Goal: Communication & Community: Share content

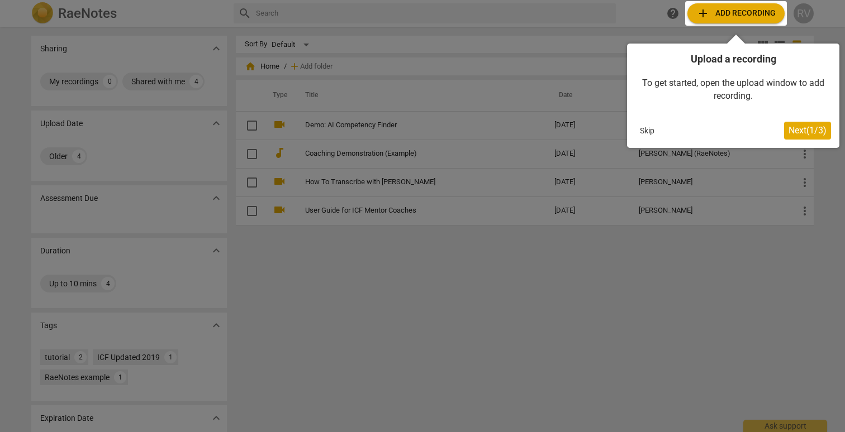
click at [749, 13] on div at bounding box center [736, 13] width 102 height 25
click at [646, 132] on button "Skip" at bounding box center [646, 130] width 23 height 17
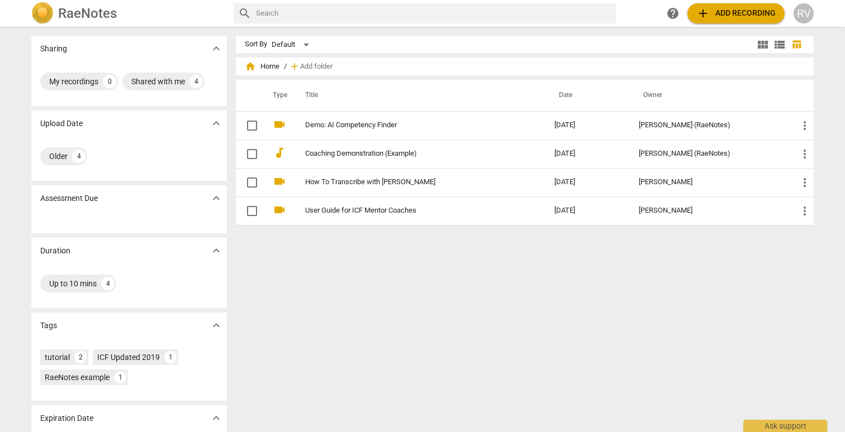
click at [715, 9] on span "add Add recording" at bounding box center [735, 13] width 79 height 13
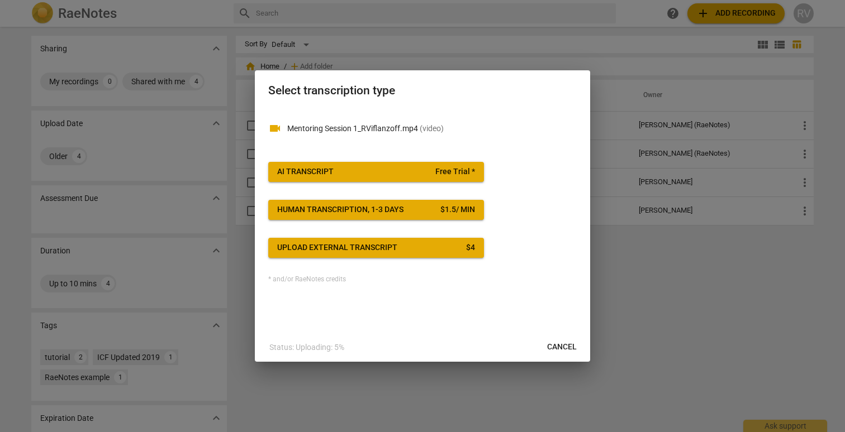
click at [334, 177] on span "AI Transcript Free Trial *" at bounding box center [376, 171] width 198 height 11
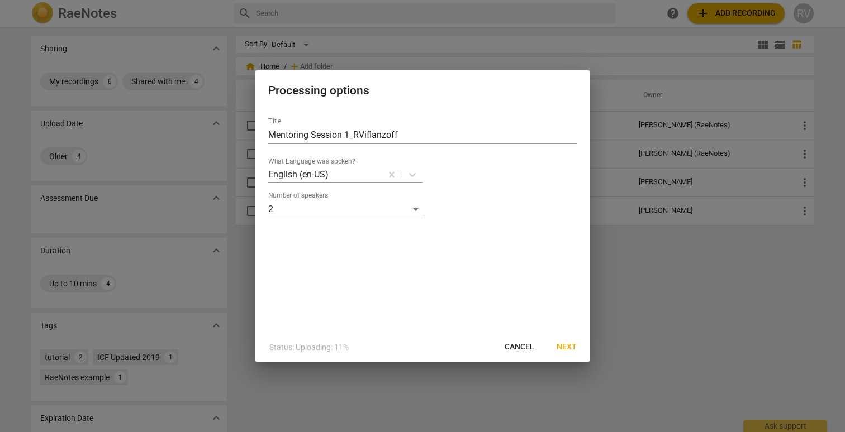
click at [558, 349] on span "Next" at bounding box center [566, 347] width 20 height 11
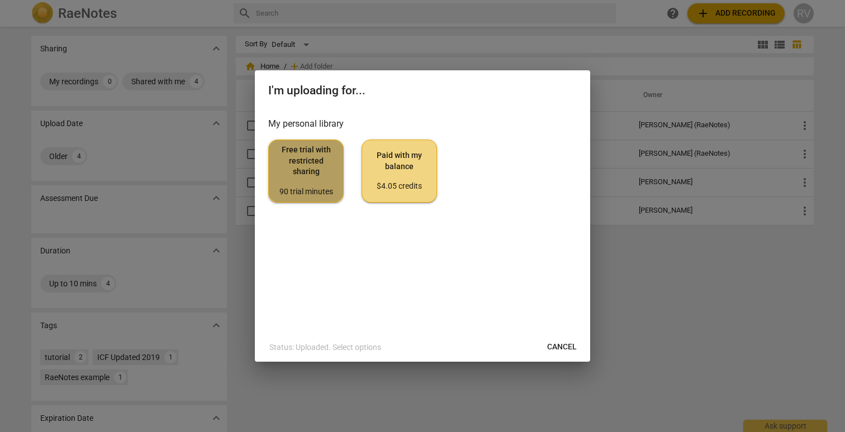
click at [316, 166] on span "Free trial with restricted sharing 90 trial minutes" at bounding box center [306, 171] width 56 height 53
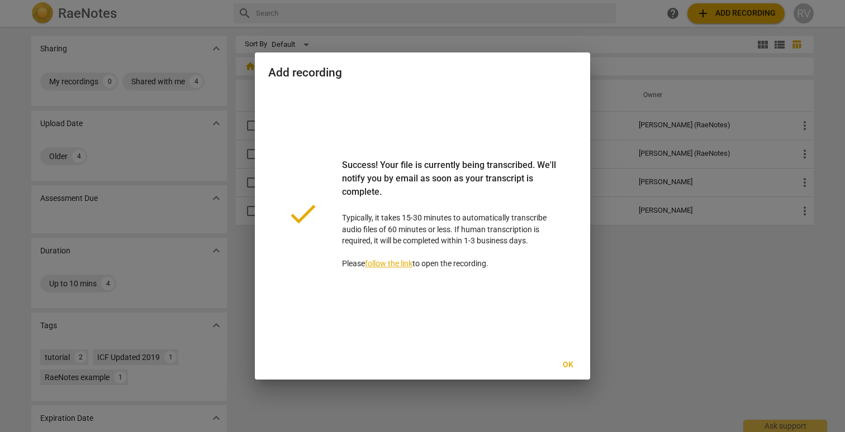
click at [568, 365] on span "Ok" at bounding box center [568, 365] width 18 height 11
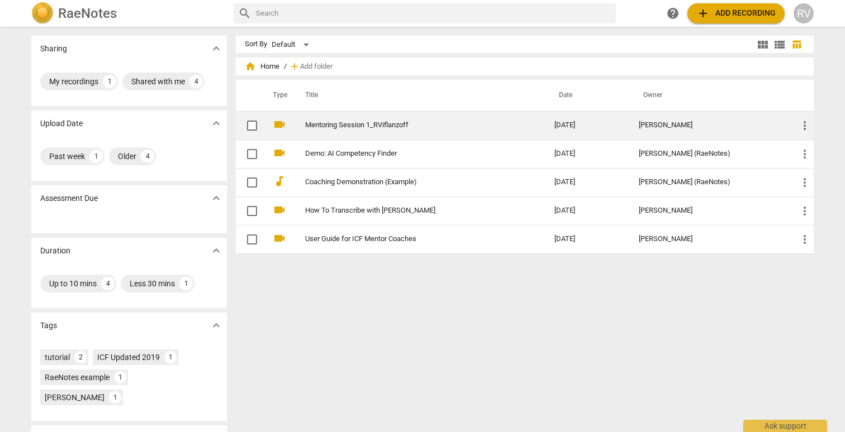
click at [679, 122] on div "[PERSON_NAME]" at bounding box center [709, 125] width 141 height 8
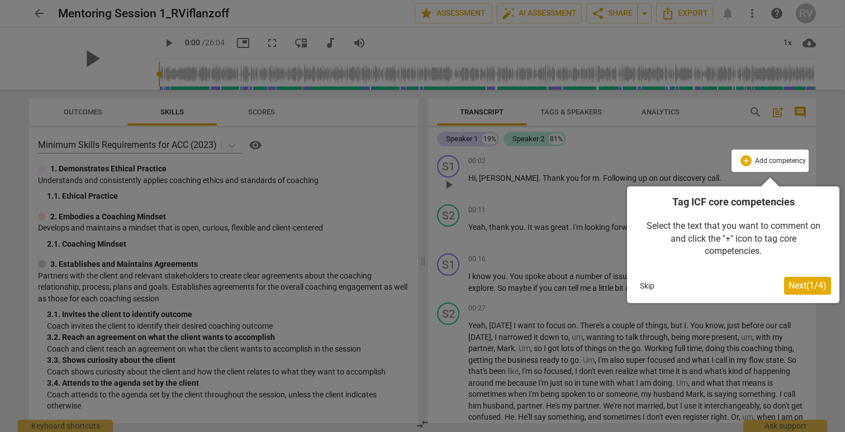
click at [650, 285] on button "Skip" at bounding box center [646, 286] width 23 height 17
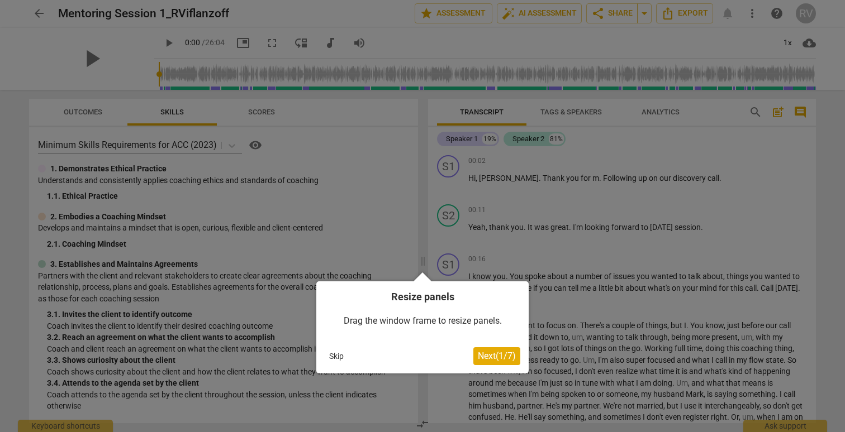
click at [342, 353] on button "Skip" at bounding box center [336, 356] width 23 height 17
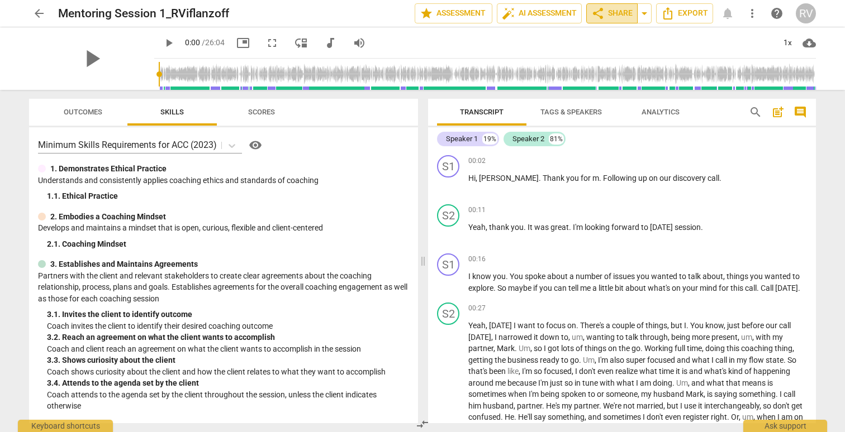
click at [613, 20] on span "share Share" at bounding box center [611, 13] width 41 height 13
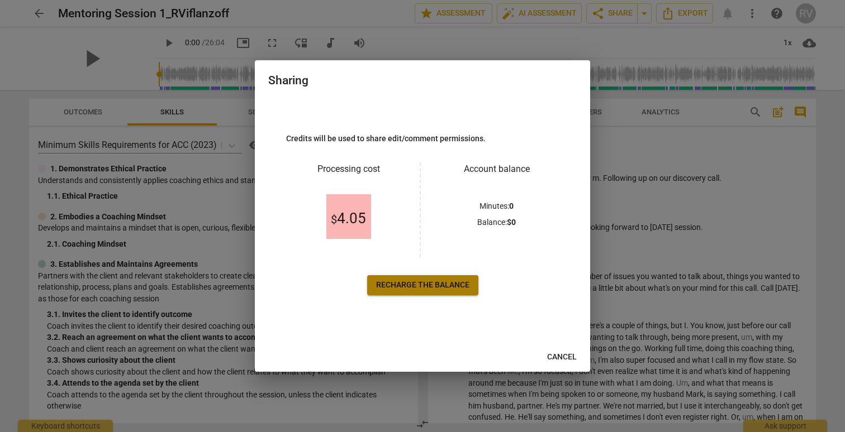
click at [412, 286] on span "Recharge the balance" at bounding box center [422, 285] width 93 height 11
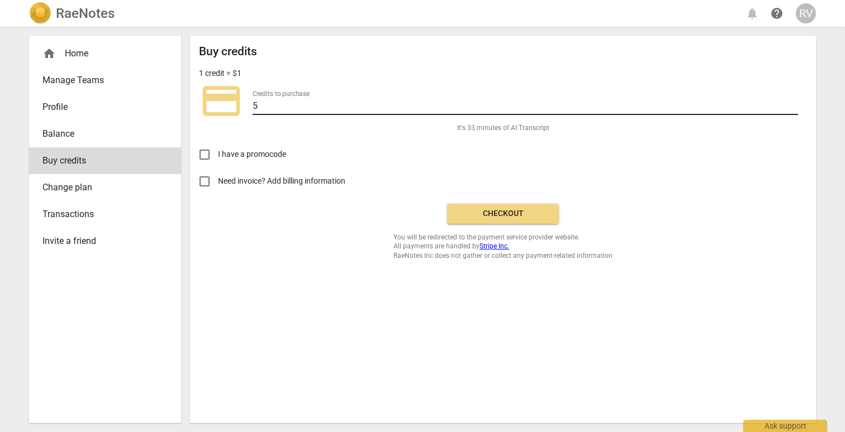
click at [260, 112] on input "5" at bounding box center [525, 107] width 545 height 16
type input "20"
click at [512, 214] on span "Checkout" at bounding box center [503, 213] width 94 height 11
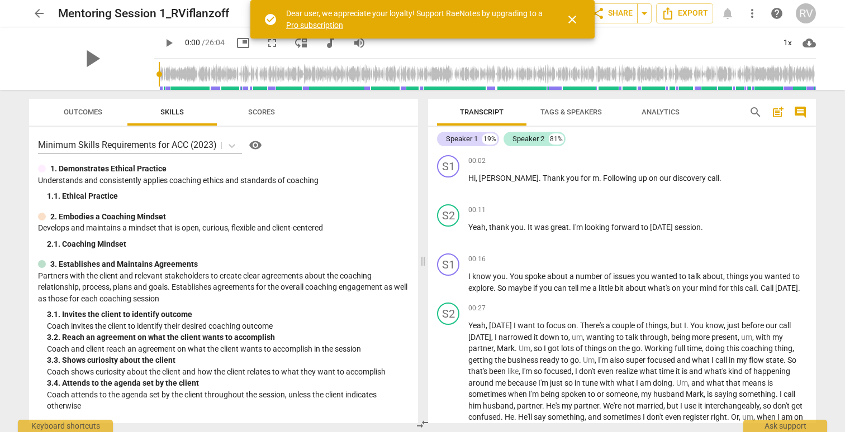
click at [311, 29] on link "Pro subscription" at bounding box center [314, 25] width 57 height 9
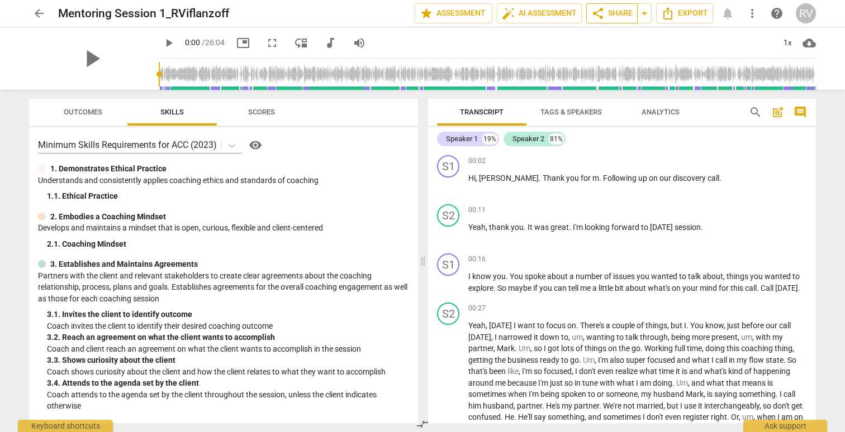
click at [606, 10] on span "share Share" at bounding box center [611, 13] width 41 height 13
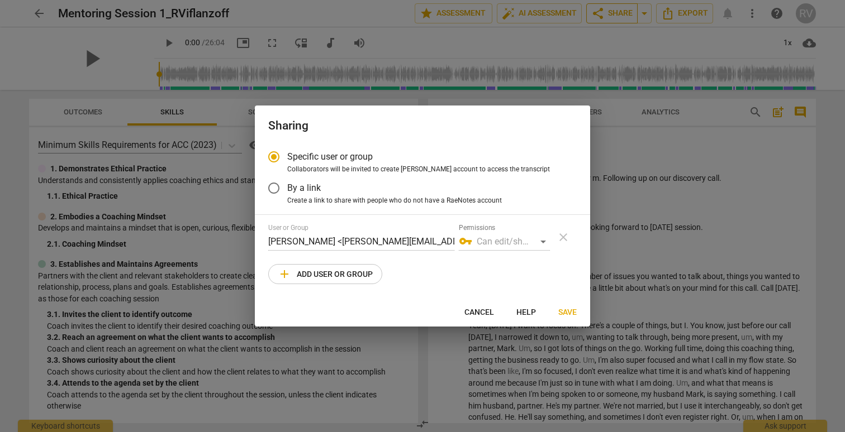
radio input "false"
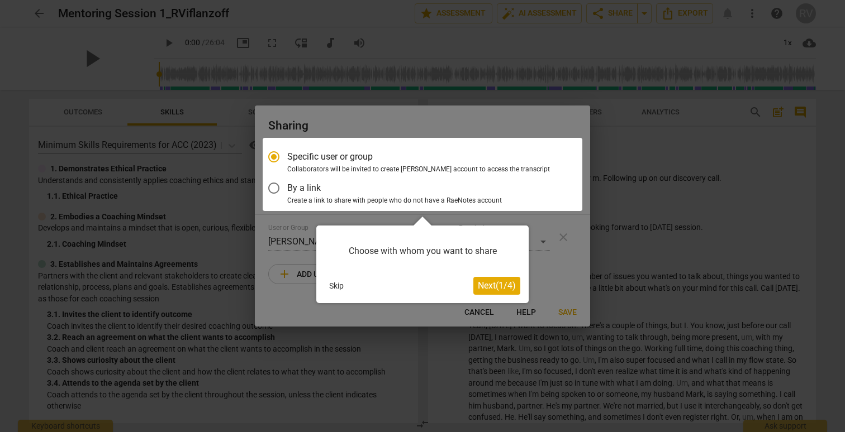
click at [345, 285] on button "Skip" at bounding box center [336, 286] width 23 height 17
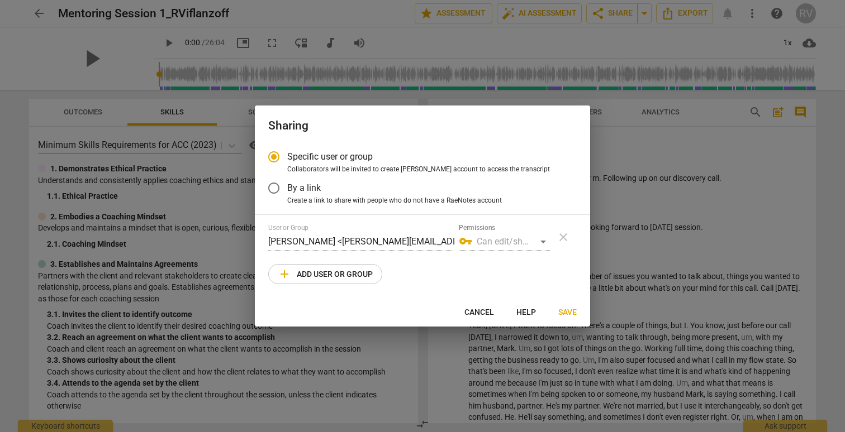
click at [383, 197] on span "Create a link to share with people who do not have a RaeNotes account" at bounding box center [394, 201] width 215 height 10
click at [0, 0] on input "Create a link to share with people who do not have a RaeNotes account" at bounding box center [0, 0] width 0 height 0
radio input "true"
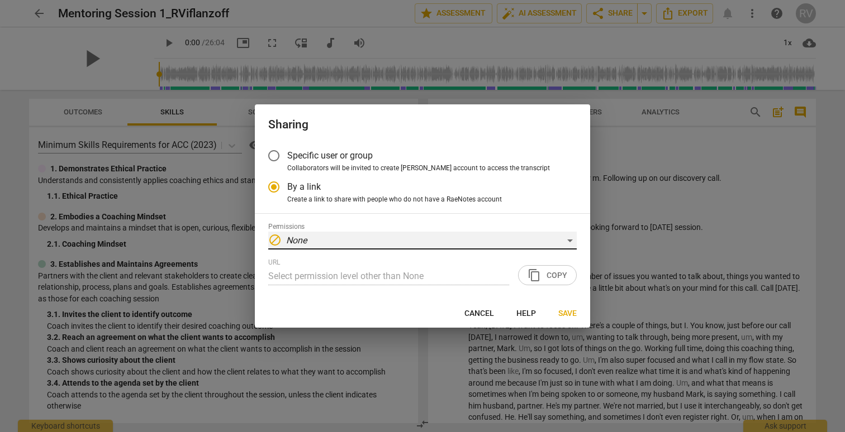
click at [564, 240] on div "block None" at bounding box center [422, 241] width 308 height 18
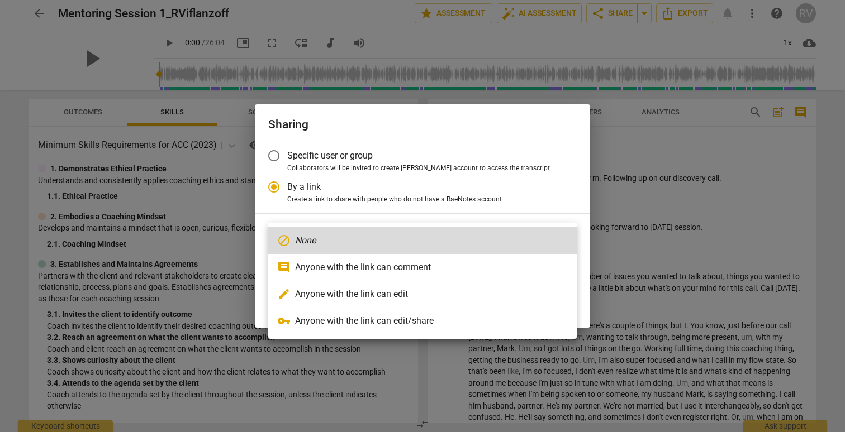
click at [402, 266] on li "comment Anyone with the link can comment" at bounding box center [422, 267] width 308 height 27
type input "https://app.raenotes.com/meeting/ebec1dd6305144fd9657c850a32fa597?success=20"
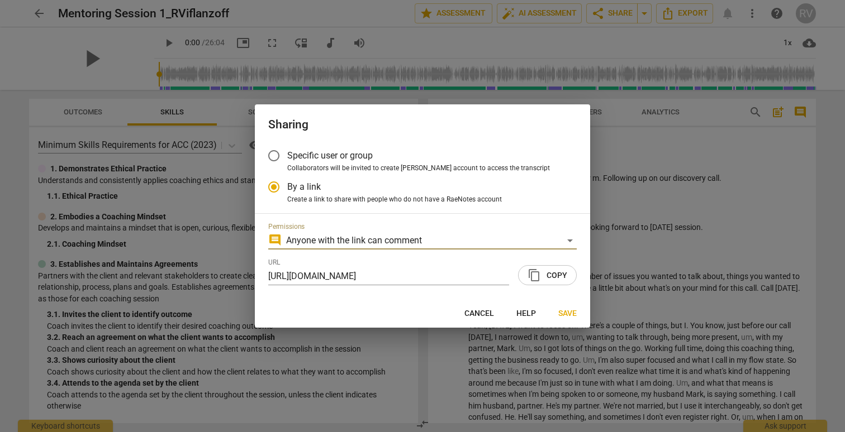
click at [557, 277] on span "content_copy Copy" at bounding box center [547, 275] width 40 height 13
click at [479, 316] on span "Cancel" at bounding box center [479, 313] width 30 height 11
radio input "false"
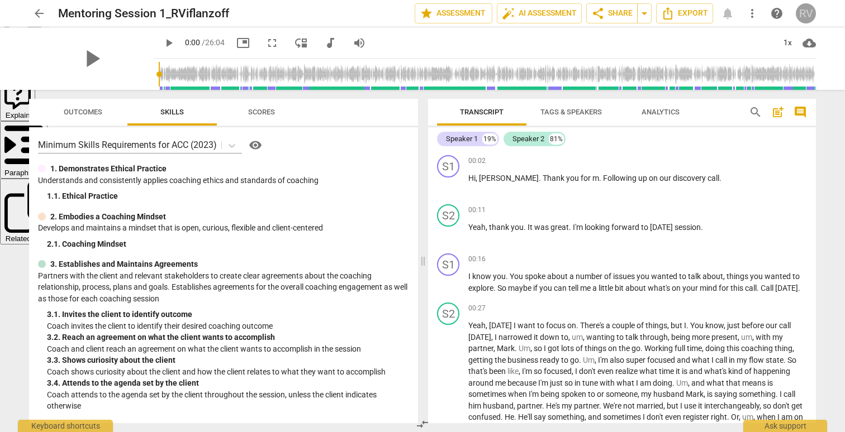
click at [804, 9] on div "RV" at bounding box center [806, 13] width 20 height 20
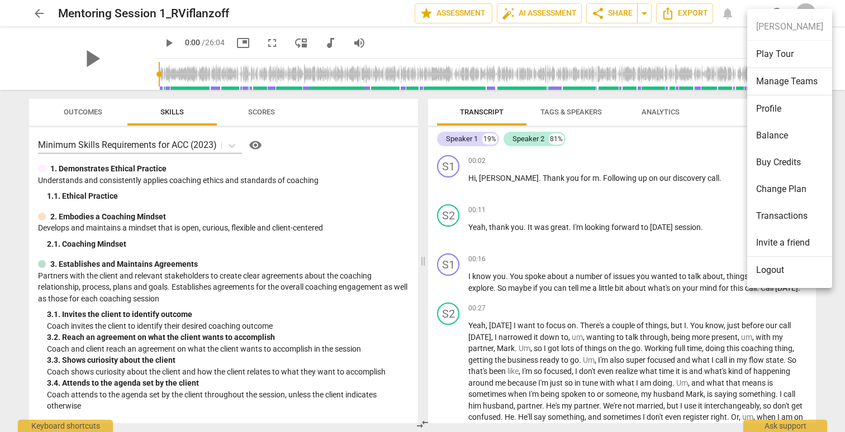
click at [770, 106] on li "Profile" at bounding box center [789, 109] width 85 height 27
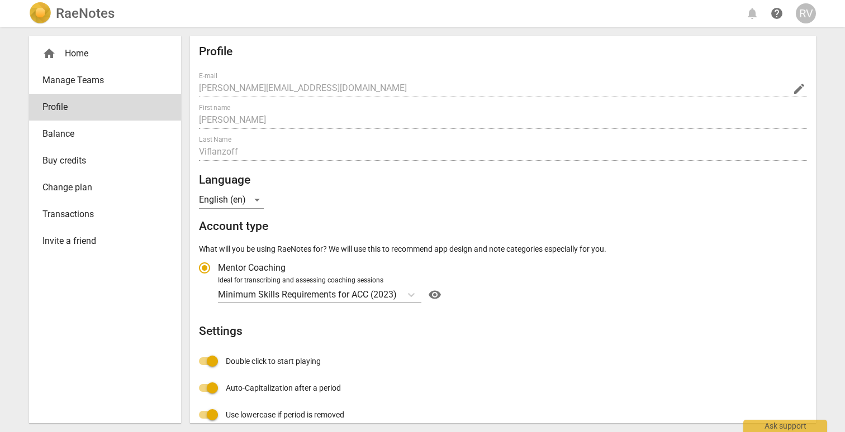
radio input "false"
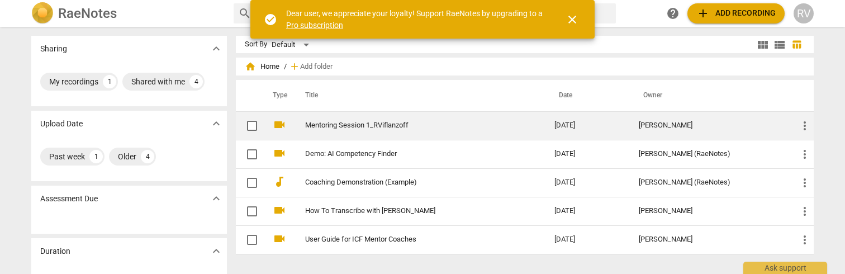
click at [397, 127] on link "Mentoring Session 1_RViflanzoff" at bounding box center [409, 125] width 209 height 8
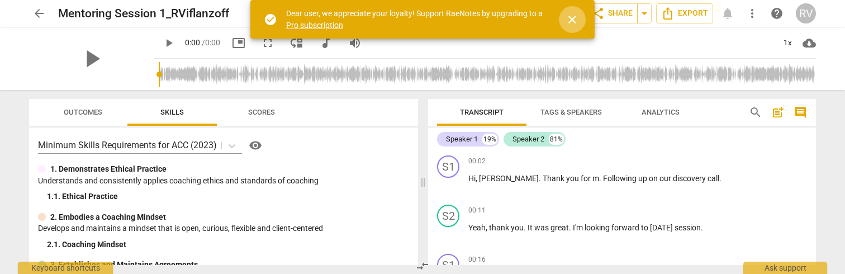
click at [574, 24] on span "close" at bounding box center [571, 19] width 13 height 13
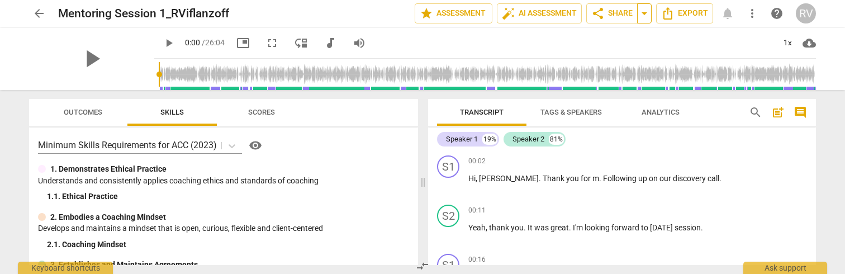
click at [642, 12] on span "arrow_drop_down" at bounding box center [643, 13] width 13 height 13
click at [621, 14] on span "share Share" at bounding box center [611, 13] width 41 height 13
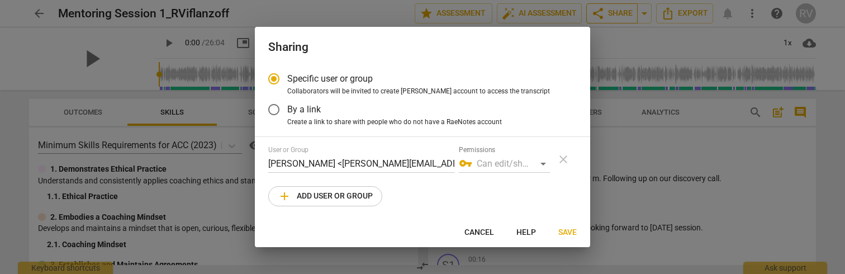
radio input "false"
click at [426, 118] on span "Create a link to share with people who do not have a RaeNotes account" at bounding box center [394, 122] width 215 height 10
click at [0, 0] on input "Create a link to share with people who do not have a RaeNotes account" at bounding box center [0, 0] width 0 height 0
radio input "true"
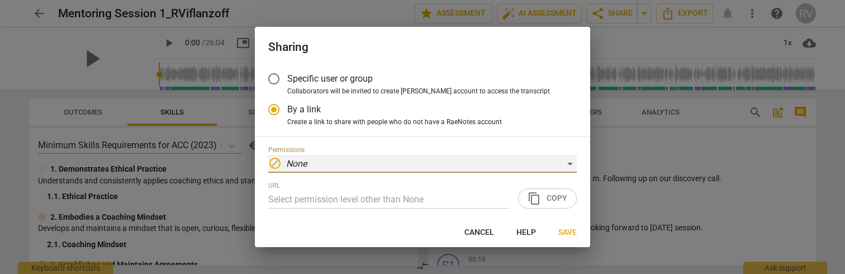
click at [447, 164] on div "block None" at bounding box center [422, 164] width 308 height 18
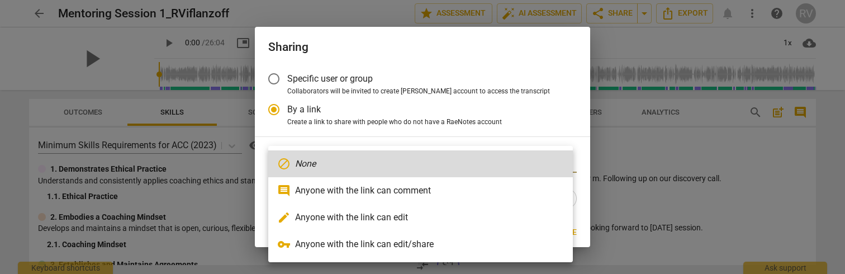
click at [428, 217] on li "edit Anyone with the link can edit" at bounding box center [420, 217] width 304 height 27
type input "[URL][DOMAIN_NAME]"
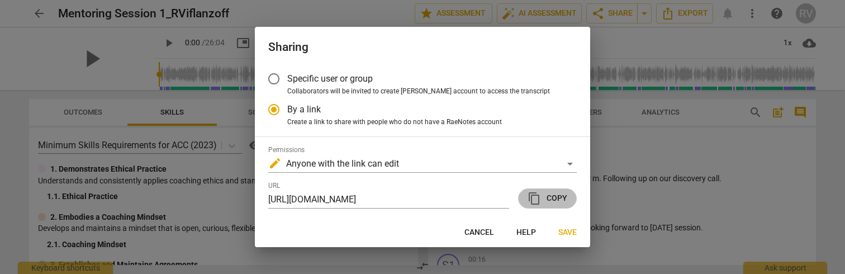
click at [539, 193] on span "content_copy Copy" at bounding box center [547, 198] width 40 height 13
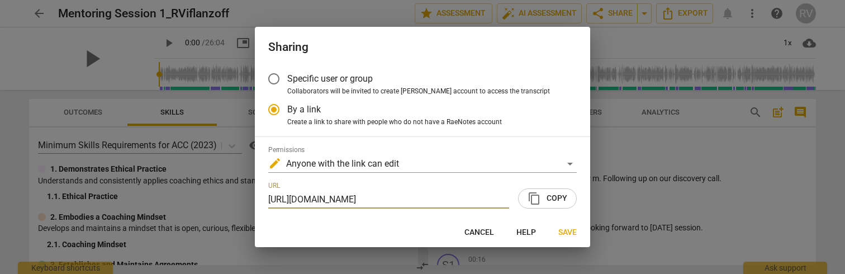
click at [539, 193] on span "content_copy Copy" at bounding box center [547, 198] width 40 height 13
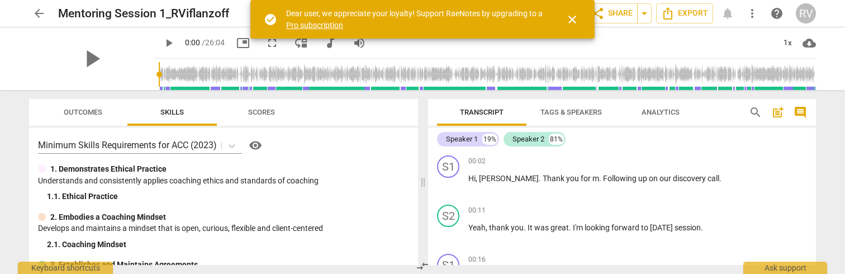
click at [575, 18] on span "close" at bounding box center [571, 19] width 13 height 13
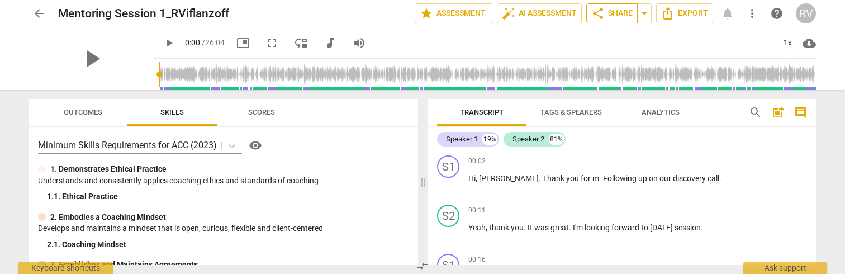
click at [615, 13] on span "share Share" at bounding box center [611, 13] width 41 height 13
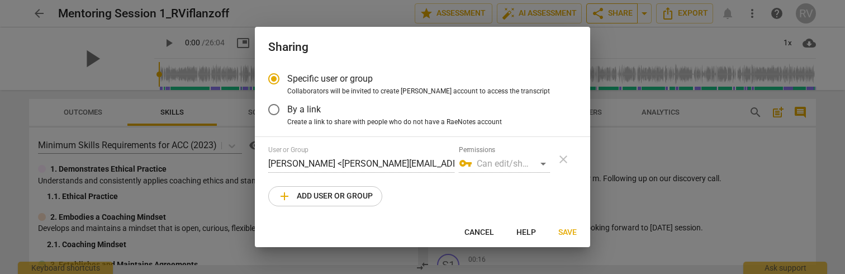
radio input "false"
click at [330, 109] on label "By a link" at bounding box center [413, 109] width 307 height 27
click at [287, 109] on input "By a link" at bounding box center [273, 109] width 27 height 27
radio input "false"
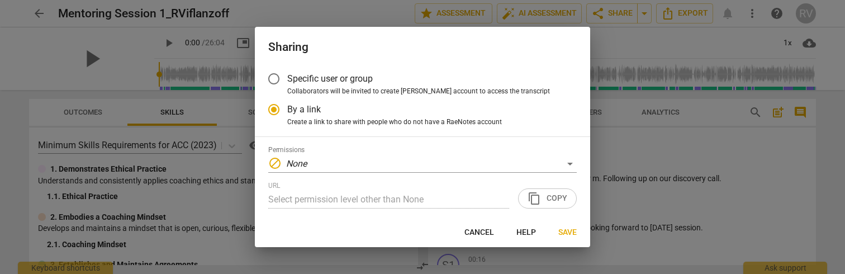
click at [326, 79] on span "Specific user or group" at bounding box center [329, 78] width 85 height 13
click at [287, 79] on input "Specific user or group" at bounding box center [273, 78] width 27 height 27
radio input "false"
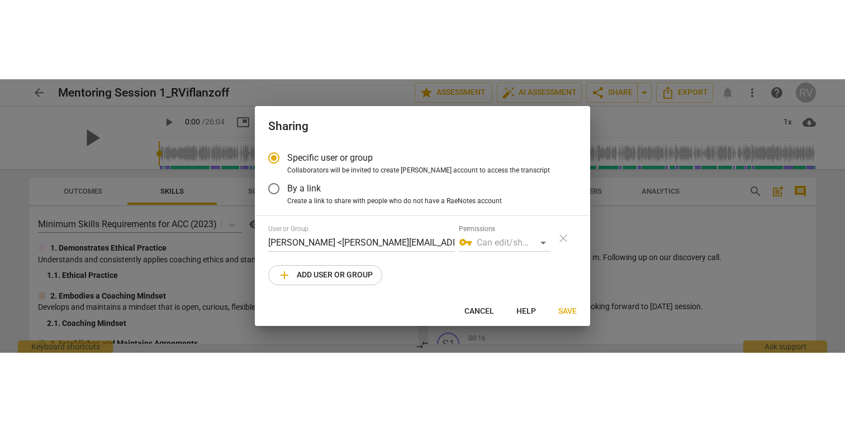
scroll to position [1, 0]
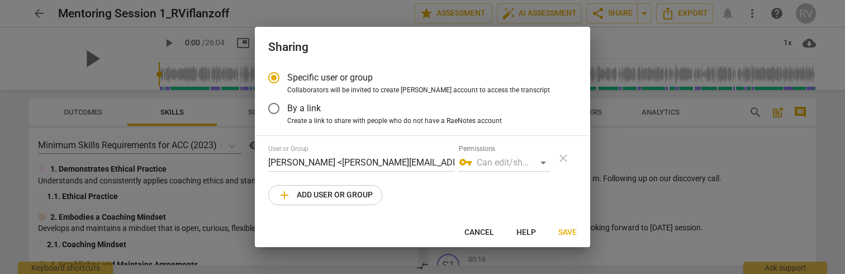
click at [321, 111] on label "By a link" at bounding box center [413, 108] width 307 height 27
click at [287, 111] on input "By a link" at bounding box center [273, 108] width 27 height 27
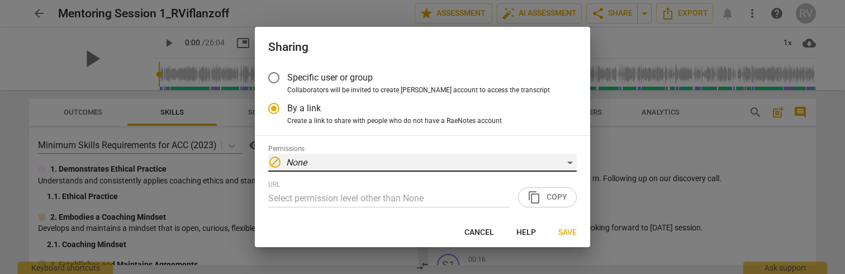
click at [565, 160] on div "block None" at bounding box center [422, 163] width 308 height 18
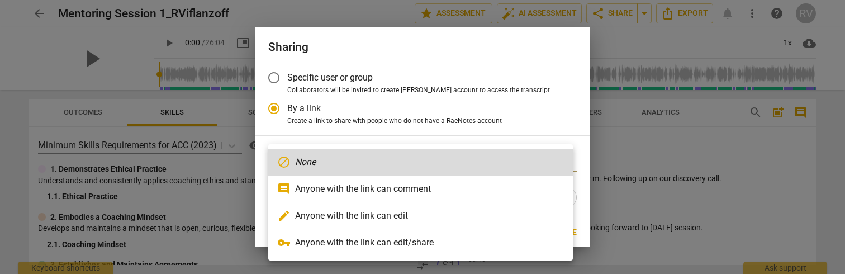
click at [407, 222] on li "edit Anyone with the link can edit" at bounding box center [420, 215] width 304 height 27
radio input "false"
type input "[URL][DOMAIN_NAME]"
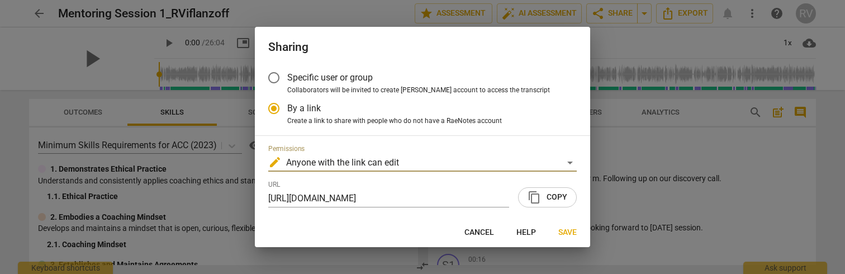
click at [549, 196] on span "content_copy Copy" at bounding box center [547, 197] width 40 height 13
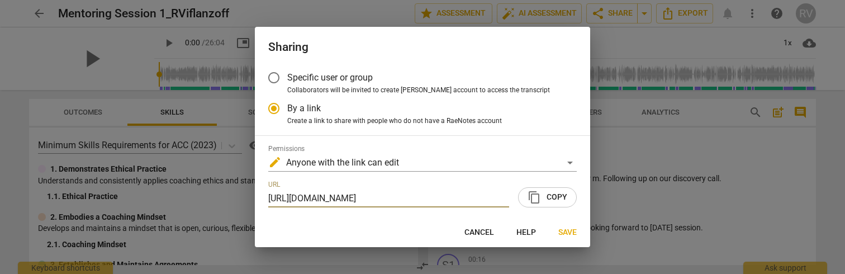
click at [568, 230] on span "Save" at bounding box center [567, 232] width 18 height 11
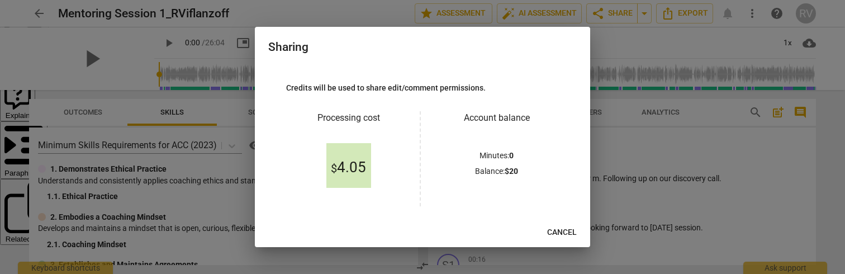
click at [347, 161] on span "$ 4.05" at bounding box center [348, 167] width 35 height 17
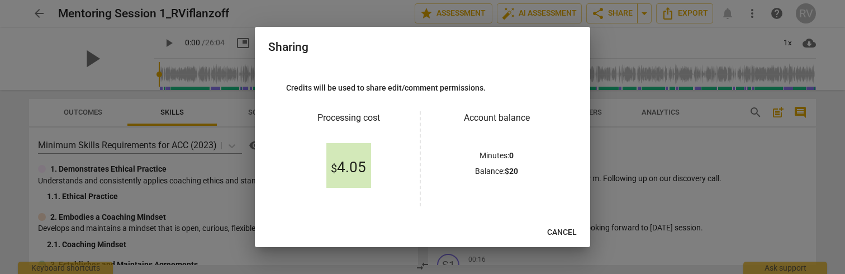
click at [496, 164] on div "Minutes : 0 Balance : $ 20" at bounding box center [496, 166] width 125 height 32
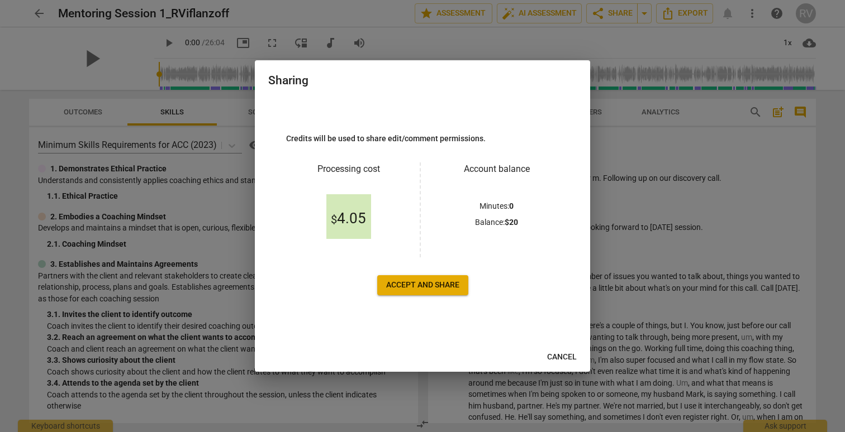
scroll to position [0, 0]
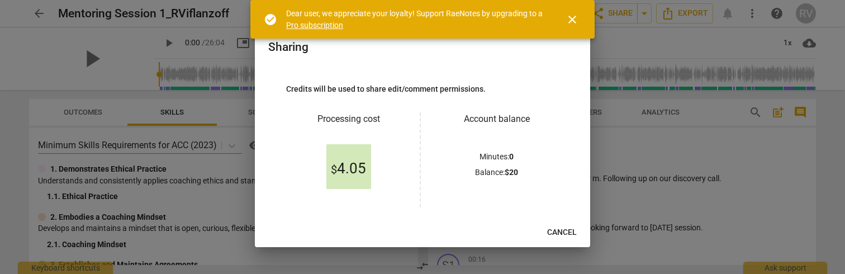
click at [578, 25] on span "close" at bounding box center [571, 19] width 13 height 13
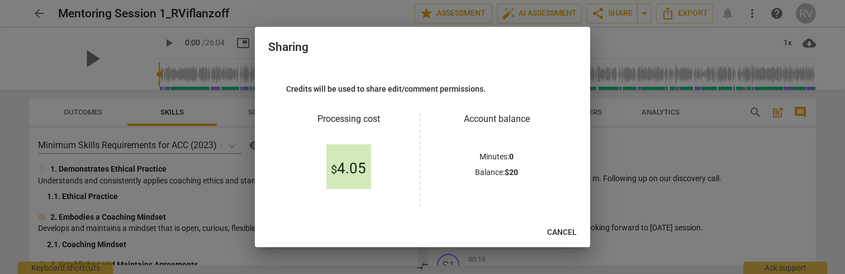
click at [559, 228] on span "Cancel" at bounding box center [562, 232] width 30 height 11
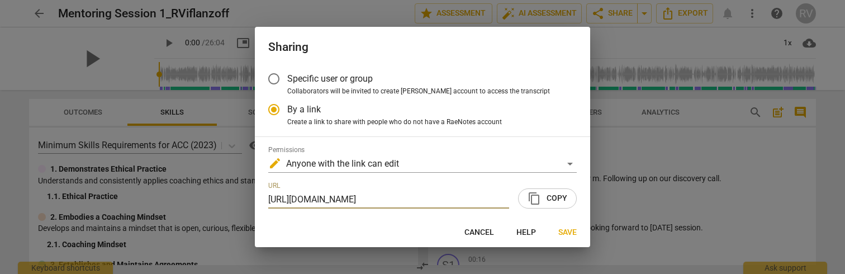
scroll to position [0, 59]
click at [558, 236] on span "Save" at bounding box center [567, 232] width 18 height 11
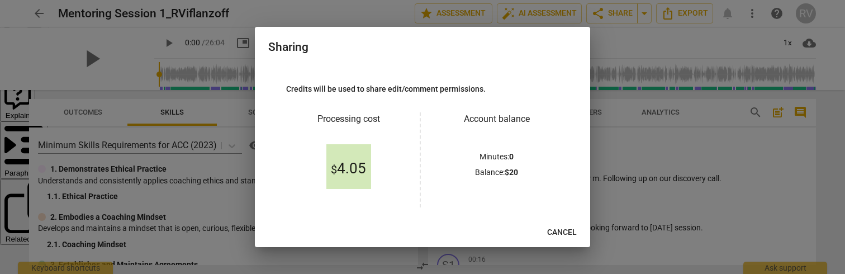
click at [558, 236] on span "Cancel" at bounding box center [562, 232] width 30 height 11
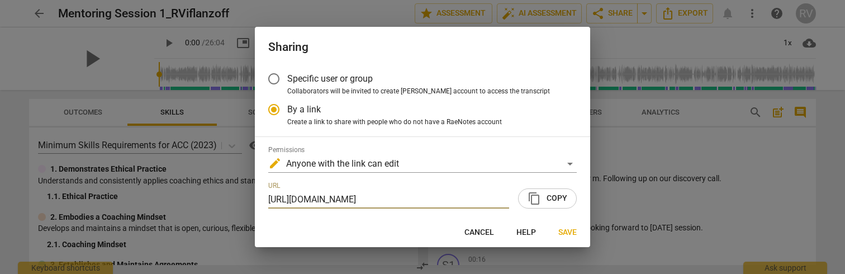
scroll to position [0, 59]
click at [479, 230] on span "Cancel" at bounding box center [479, 232] width 30 height 11
radio input "false"
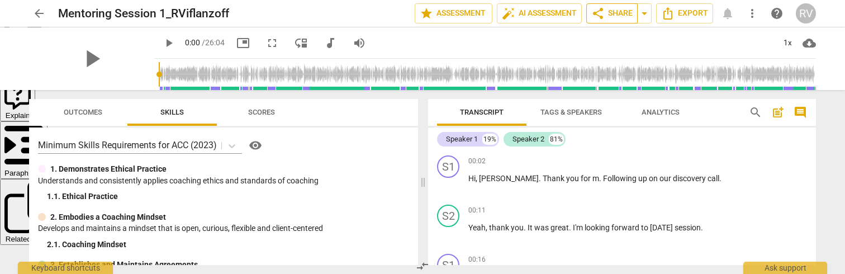
click at [618, 8] on span "share Share" at bounding box center [611, 13] width 41 height 13
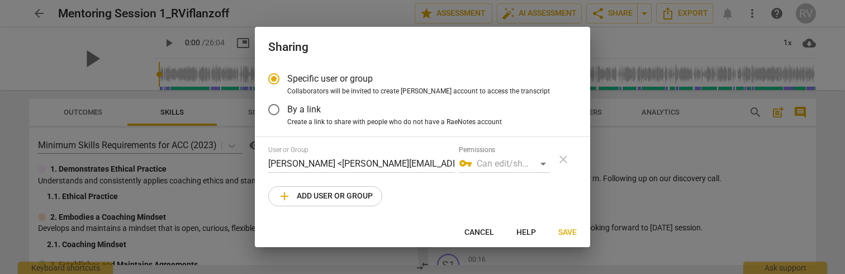
click at [483, 235] on span "Cancel" at bounding box center [479, 232] width 30 height 11
radio input "false"
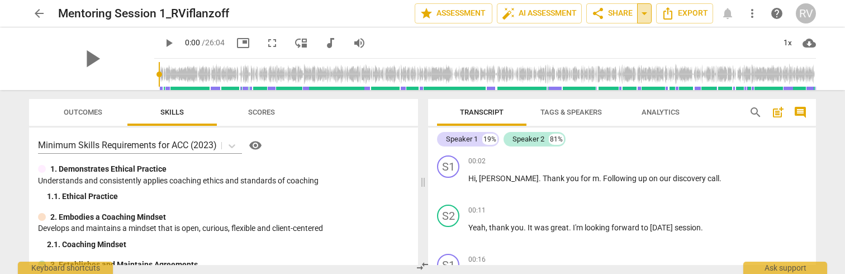
click at [645, 16] on span "arrow_drop_down" at bounding box center [643, 13] width 13 height 13
click at [616, 14] on span "share Share" at bounding box center [611, 13] width 41 height 13
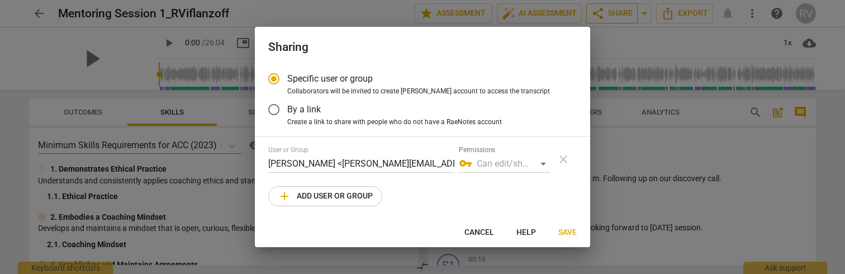
radio input "false"
click at [412, 125] on span "Create a link to share with people who do not have a RaeNotes account" at bounding box center [394, 122] width 215 height 10
click at [0, 0] on input "Create a link to share with people who do not have a RaeNotes account" at bounding box center [0, 0] width 0 height 0
radio input "true"
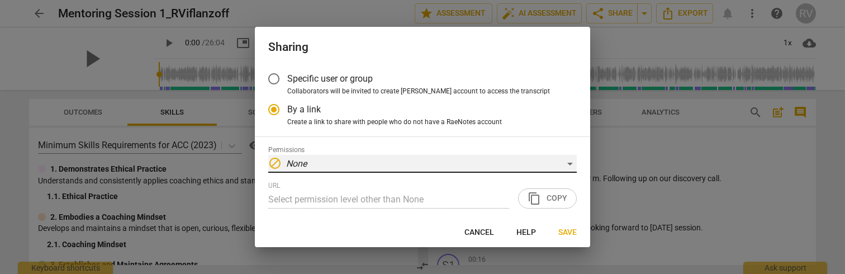
click at [424, 168] on div "block None" at bounding box center [422, 164] width 308 height 18
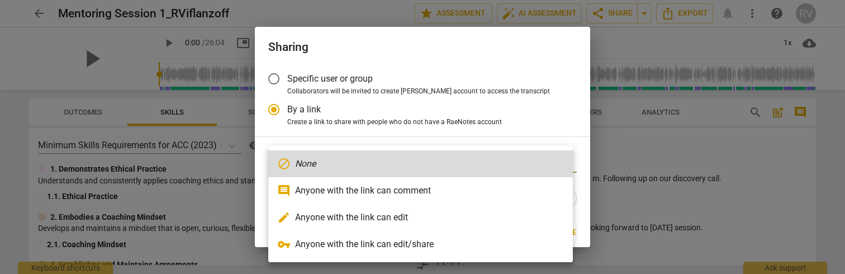
click at [410, 217] on li "edit Anyone with the link can edit" at bounding box center [420, 217] width 304 height 27
type input "[URL][DOMAIN_NAME]"
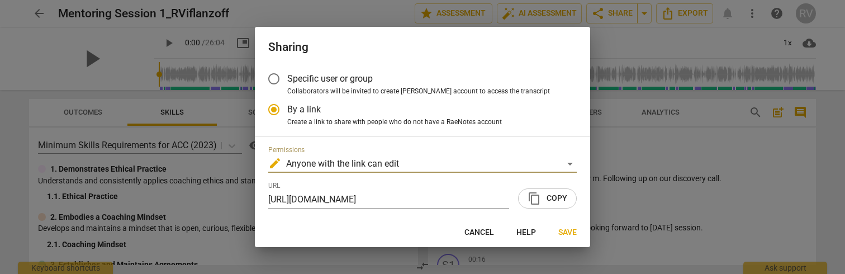
click at [566, 232] on span "Save" at bounding box center [567, 232] width 18 height 11
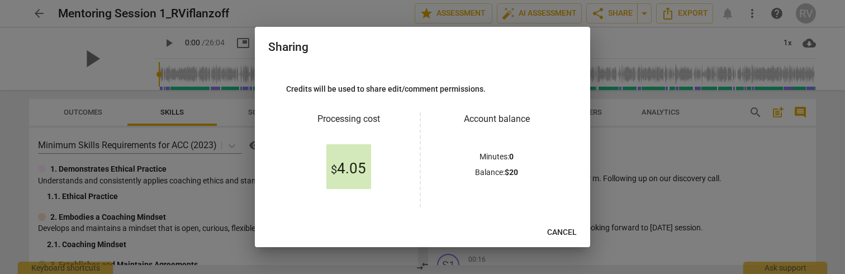
click at [345, 157] on div "$ 4.05" at bounding box center [348, 166] width 45 height 45
click at [347, 157] on div "$ 4.05" at bounding box center [348, 166] width 45 height 45
click at [475, 174] on p "Balance : $ 20" at bounding box center [496, 172] width 43 height 12
click at [573, 234] on span "Cancel" at bounding box center [562, 232] width 30 height 11
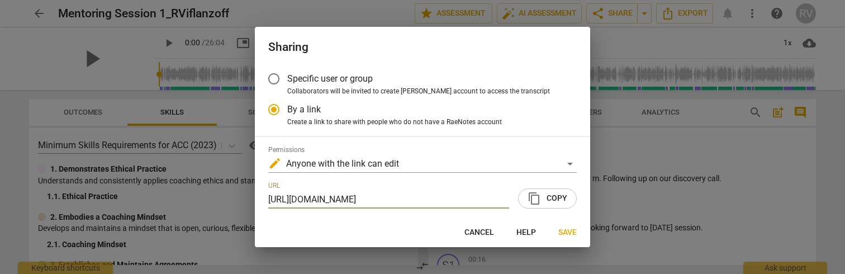
scroll to position [0, 59]
click at [573, 234] on span "Save" at bounding box center [567, 232] width 18 height 11
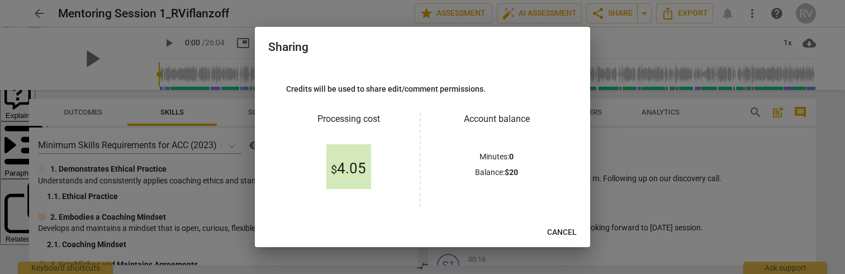
scroll to position [59, 0]
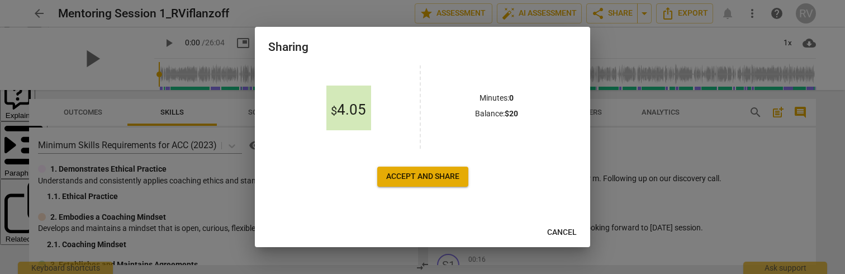
click at [425, 181] on span "Accept and share" at bounding box center [422, 176] width 73 height 11
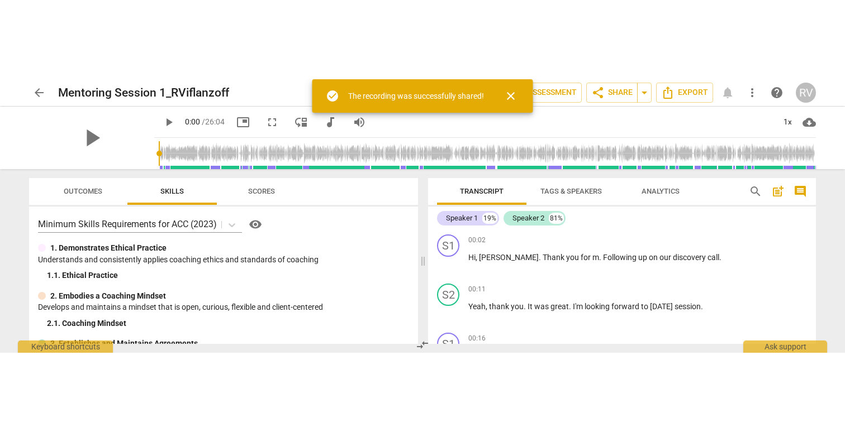
scroll to position [0, 59]
